Goal: Communication & Community: Answer question/provide support

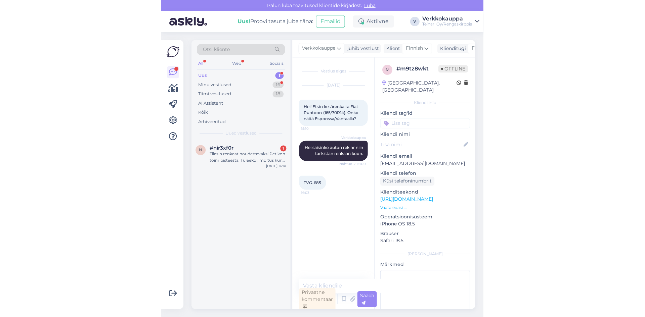
scroll to position [24, 0]
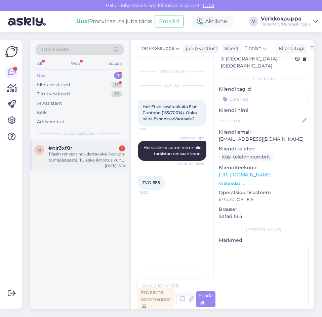
click at [71, 155] on div "Tilasin renkaat noudettavaksi Petikon toimipisteestä. Tuleeko ilmoitus kun renk…" at bounding box center [86, 157] width 77 height 12
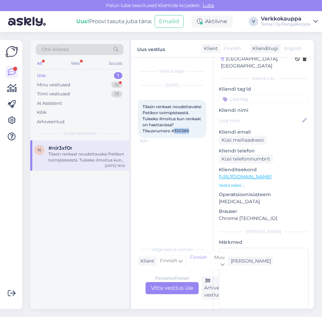
drag, startPoint x: 145, startPoint y: 137, endPoint x: 162, endPoint y: 138, distance: 17.2
click at [162, 138] on div "Tilasin renkaat noudettavaksi Petikon toimipisteestä. Tuleeko ilmoitus kun renk…" at bounding box center [172, 119] width 69 height 38
copy span "350389"
click at [180, 287] on div "Finnish to Finnish Võta vestlus üle" at bounding box center [171, 288] width 53 height 12
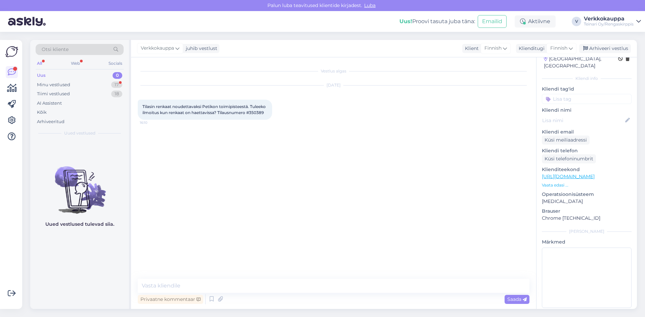
click at [181, 278] on div "Vestlus algas [DATE] Tilasin renkaat noudettavaksi Petikon toimipisteestä. Tule…" at bounding box center [333, 183] width 405 height 252
click at [186, 286] on textarea at bounding box center [334, 286] width 392 height 14
type textarea "h"
type textarea "Hei,"
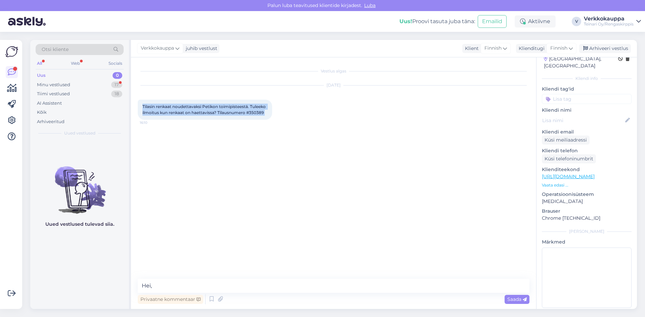
drag, startPoint x: 143, startPoint y: 107, endPoint x: 275, endPoint y: 113, distance: 132.1
click at [272, 113] on div "Tilasin renkaat noudettavaksi Petikon toimipisteestä. Tuleeko ilmoitus kun renk…" at bounding box center [205, 110] width 134 height 20
copy div "Tilasin renkaat noudettavaksi Petikon toimipisteestä. Tuleeko ilmoitus kun renk…"
drag, startPoint x: 160, startPoint y: 285, endPoint x: 139, endPoint y: 287, distance: 21.0
click at [139, 287] on textarea "Hei," at bounding box center [334, 286] width 392 height 14
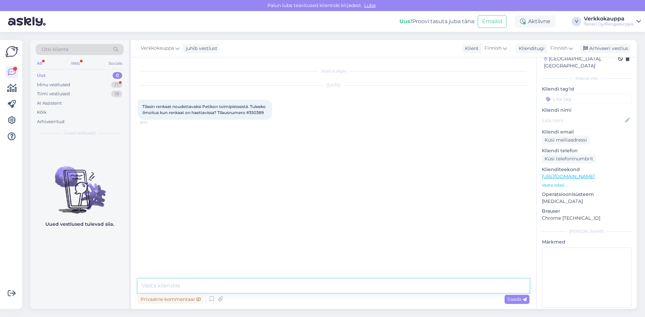
paste textarea "Hei, Kiitos tilauksestasi! Tuotteet on siirretty Vantaan (Petikon) toimipistees…"
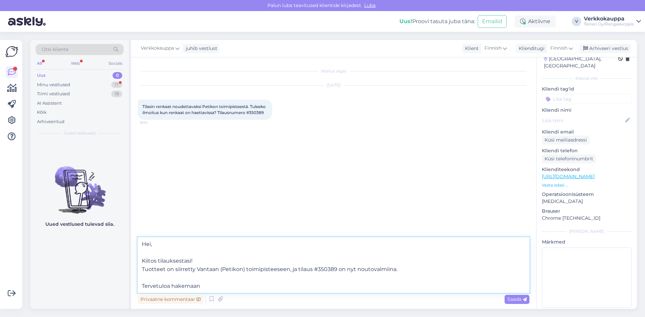
click at [234, 271] on textarea "Hei, Kiitos tilauksestasi! Tuotteet on siirretty Vantaan (Petikon) toimipistees…" at bounding box center [334, 265] width 392 height 56
click at [216, 288] on textarea "Hei, Kiitos tilauksestasi! Tuotteet on siirretty Vantaan (Petikkon) toimipistee…" at bounding box center [334, 265] width 392 height 56
type textarea "Hei, Kiitos tilauksestasi! Tuotteet on siirretty Vantaan (Petikkon) toimipistee…"
click at [321, 301] on span "Saada" at bounding box center [516, 300] width 19 height 6
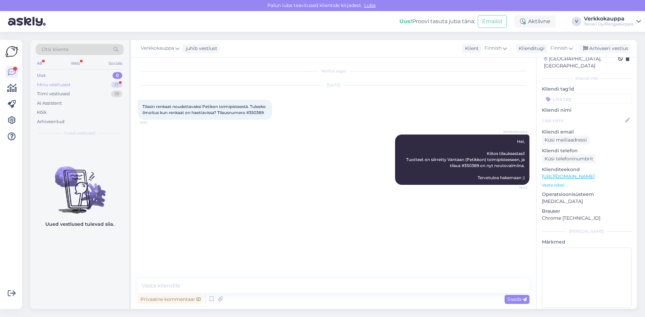
click at [61, 84] on div "Minu vestlused" at bounding box center [53, 85] width 33 height 7
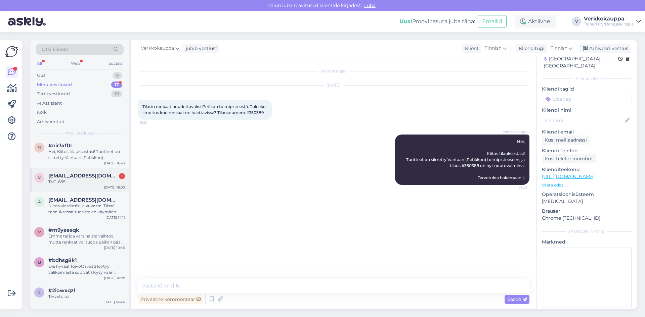
scroll to position [0, 0]
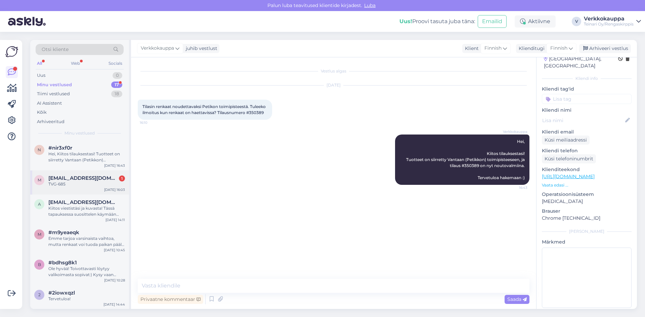
click at [97, 180] on span "[EMAIL_ADDRESS][DOMAIN_NAME]" at bounding box center [83, 178] width 70 height 6
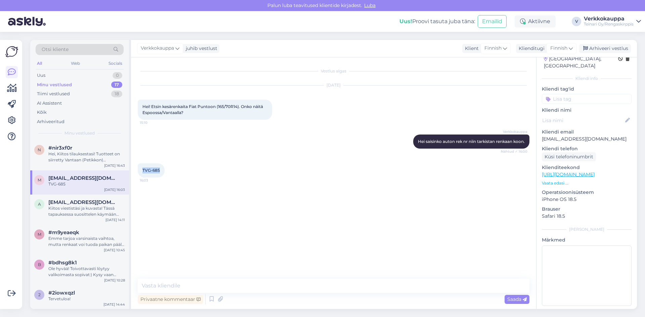
drag, startPoint x: 142, startPoint y: 170, endPoint x: 163, endPoint y: 168, distance: 20.2
click at [163, 168] on div "TVG-685 16:03" at bounding box center [151, 171] width 27 height 14
copy span "TVG-685"
